Goal: Find specific page/section: Find specific page/section

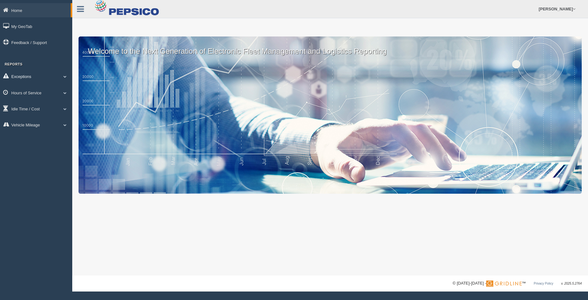
click at [44, 76] on link "Exceptions" at bounding box center [36, 76] width 72 height 14
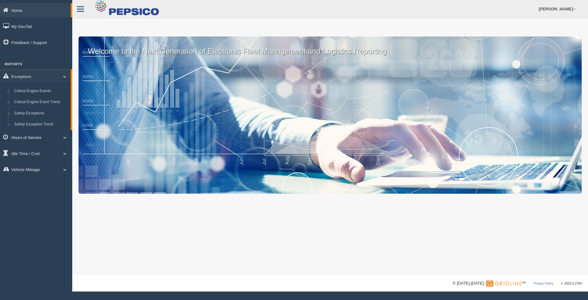
click at [48, 140] on link "Hours of Service" at bounding box center [36, 137] width 72 height 14
click at [38, 107] on link "HOS Explanation Reports" at bounding box center [40, 107] width 59 height 11
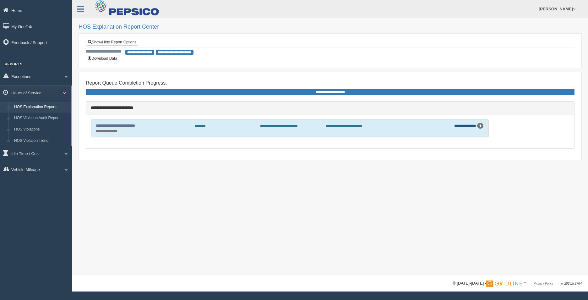
click at [463, 124] on link "**********" at bounding box center [465, 125] width 22 height 3
